Goal: Obtain resource: Obtain resource

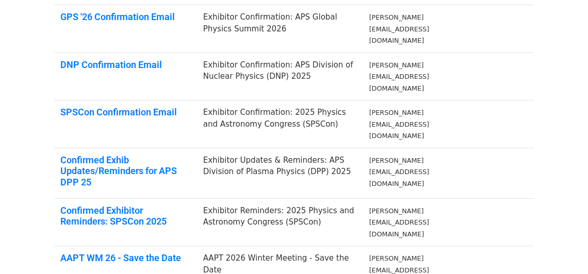
scroll to position [213, 0]
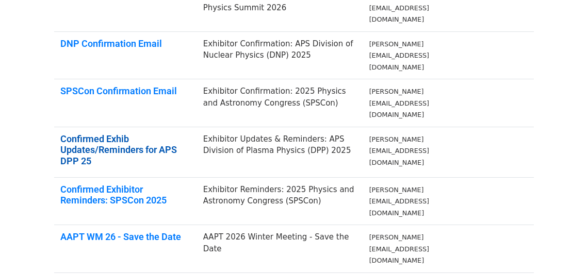
click at [135, 134] on link "Confirmed Exhib Updates/Reminders for APS DPP 25" at bounding box center [118, 150] width 117 height 33
click at [149, 134] on link "Confirmed Exhib Updates/Reminders for APS DPP 25" at bounding box center [118, 150] width 117 height 33
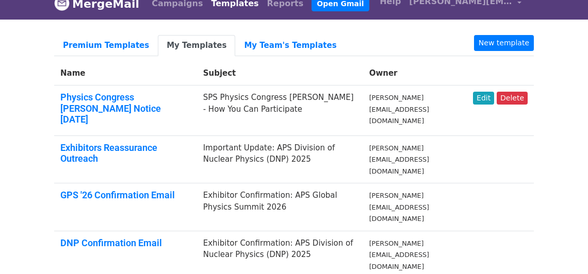
scroll to position [0, 0]
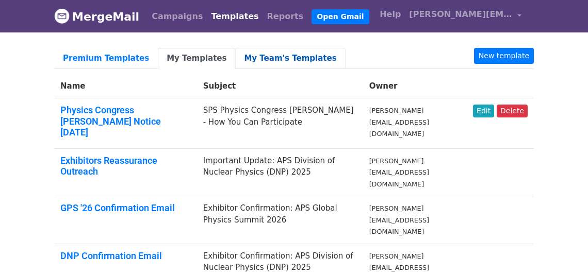
click at [255, 59] on link "My Team's Templates" at bounding box center [290, 58] width 110 height 21
click at [256, 55] on link "My Team's Templates" at bounding box center [290, 58] width 110 height 21
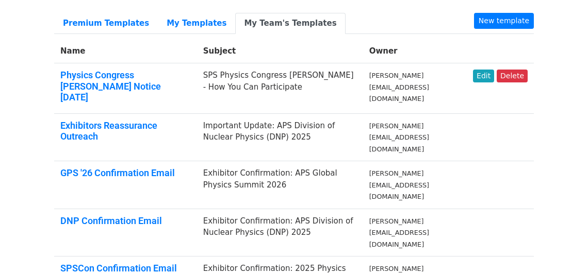
scroll to position [140, 0]
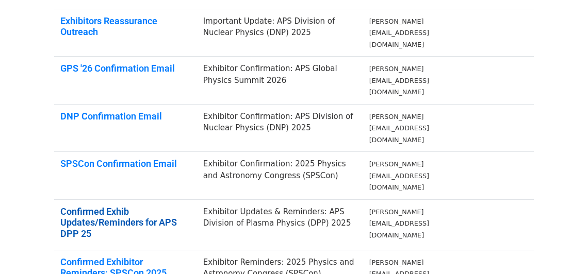
click at [132, 206] on link "Confirmed Exhib Updates/Reminders for APS DPP 25" at bounding box center [118, 222] width 117 height 33
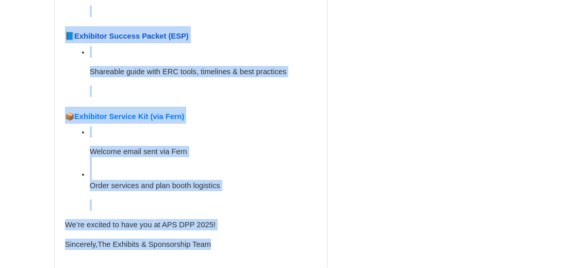
scroll to position [863, 0]
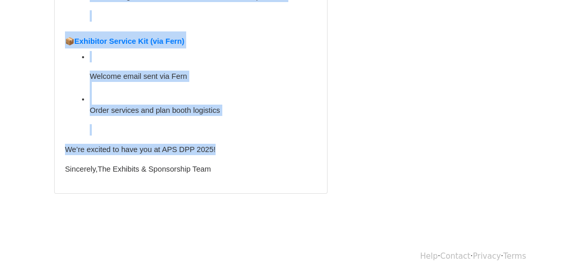
drag, startPoint x: 67, startPoint y: 102, endPoint x: 275, endPoint y: 138, distance: 211.5
copy div "Dear {{First Name}} {{Last Name}}, Thank you for reserving a graduate school ta…"
